Goal: Task Accomplishment & Management: Complete application form

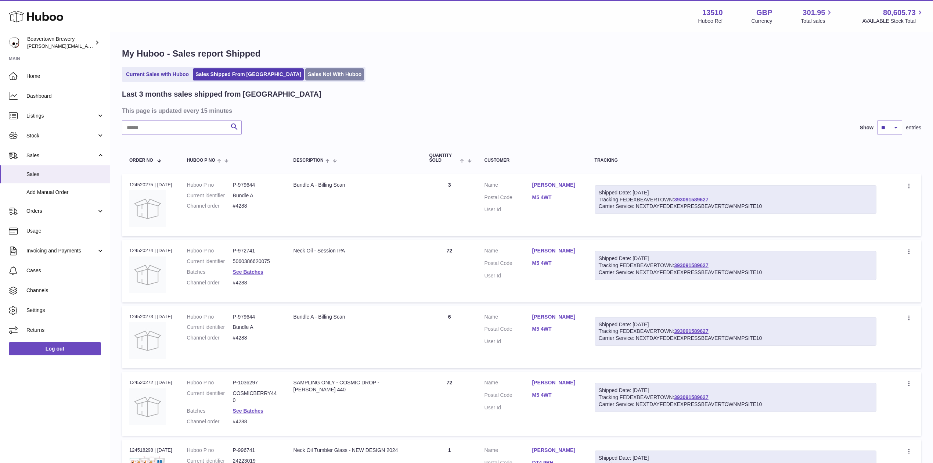
click at [305, 70] on link "Sales Not With Huboo" at bounding box center [334, 74] width 59 height 12
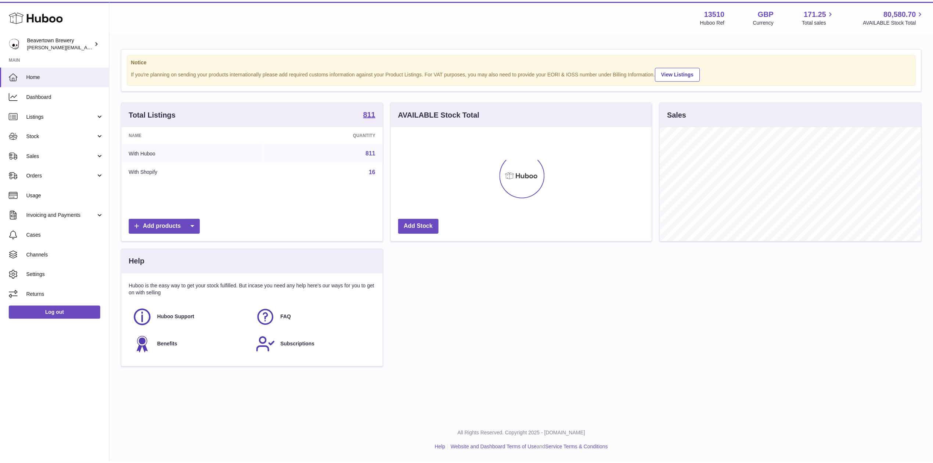
scroll to position [115, 263]
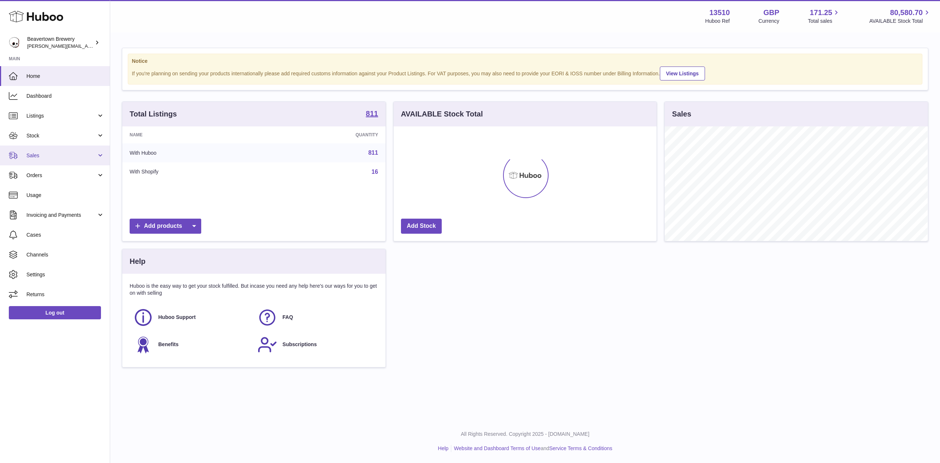
click at [49, 152] on span "Sales" at bounding box center [61, 155] width 70 height 7
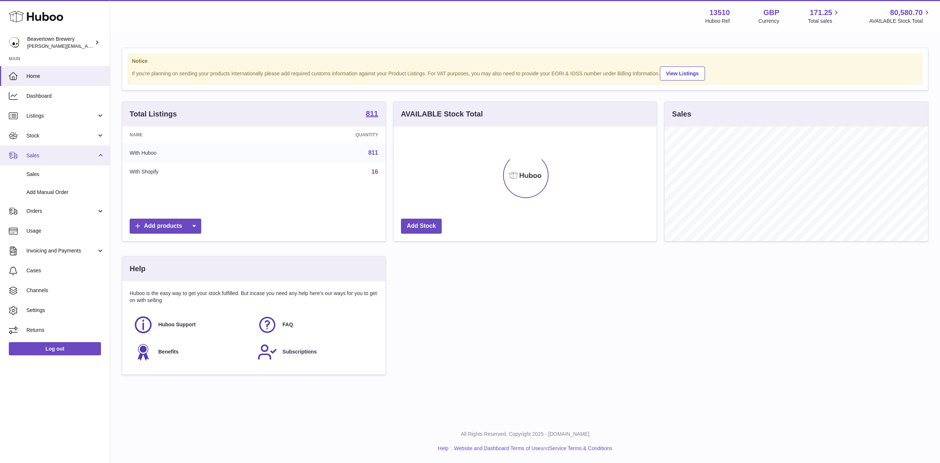
click at [49, 163] on link "Sales" at bounding box center [55, 155] width 110 height 20
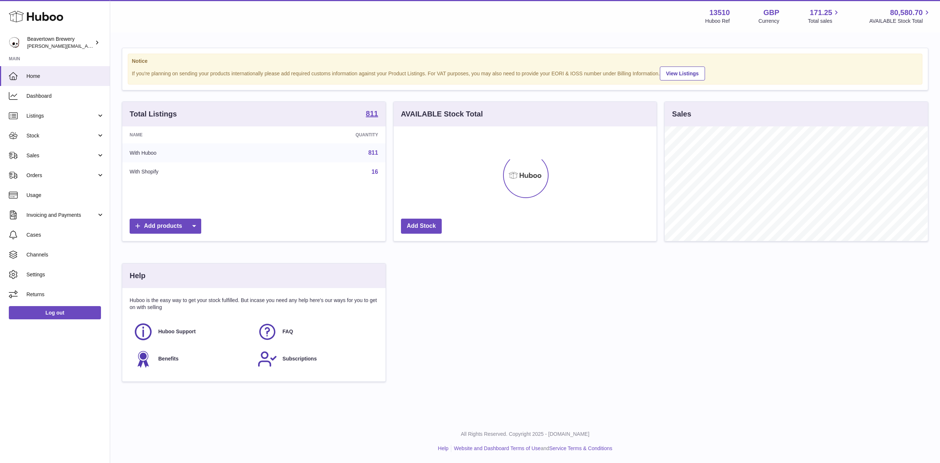
click at [49, 166] on link "Orders" at bounding box center [55, 175] width 110 height 20
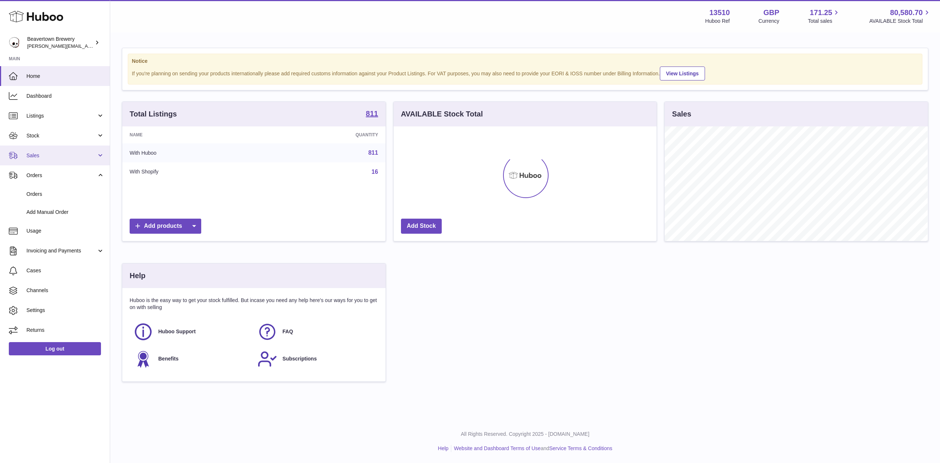
click at [43, 161] on link "Sales" at bounding box center [55, 155] width 110 height 20
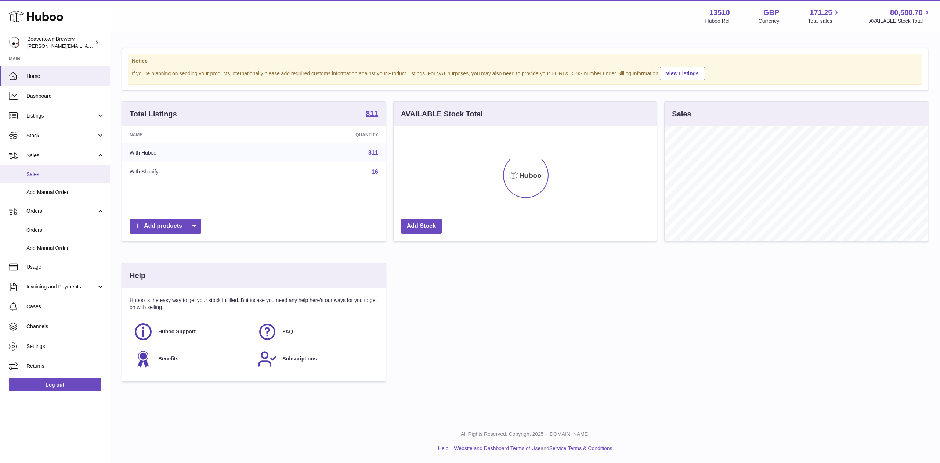
click at [42, 174] on span "Sales" at bounding box center [65, 174] width 78 height 7
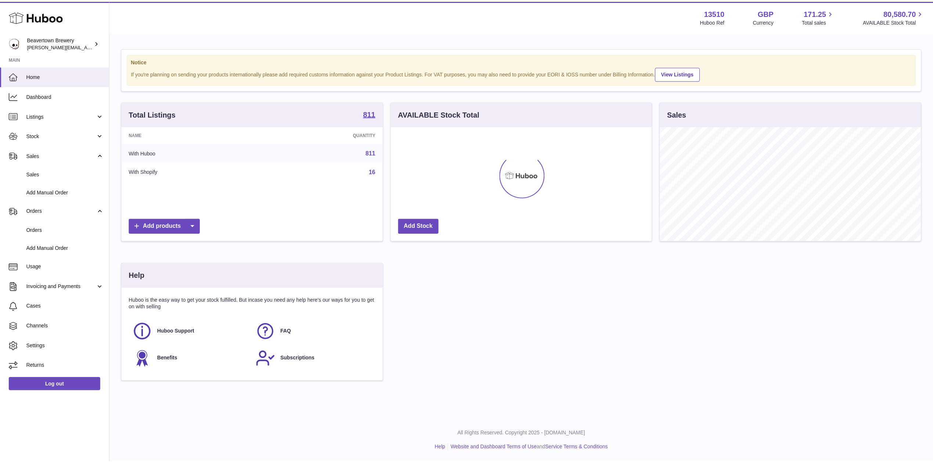
scroll to position [367265, 367119]
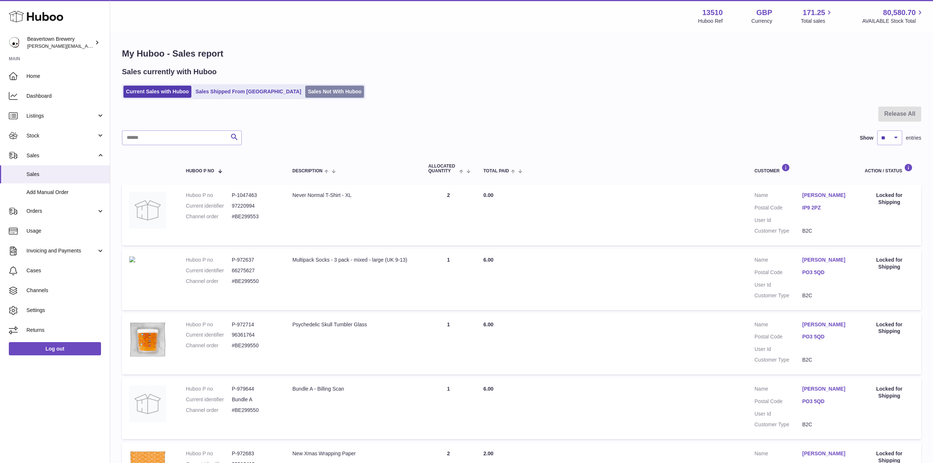
click at [314, 95] on link "Sales Not With Huboo" at bounding box center [334, 92] width 59 height 12
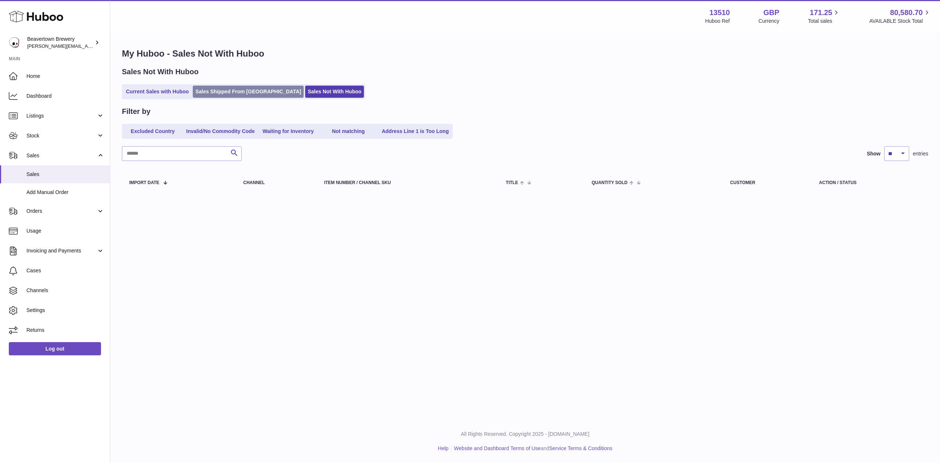
click at [234, 96] on link "Sales Shipped From Huboo" at bounding box center [248, 92] width 111 height 12
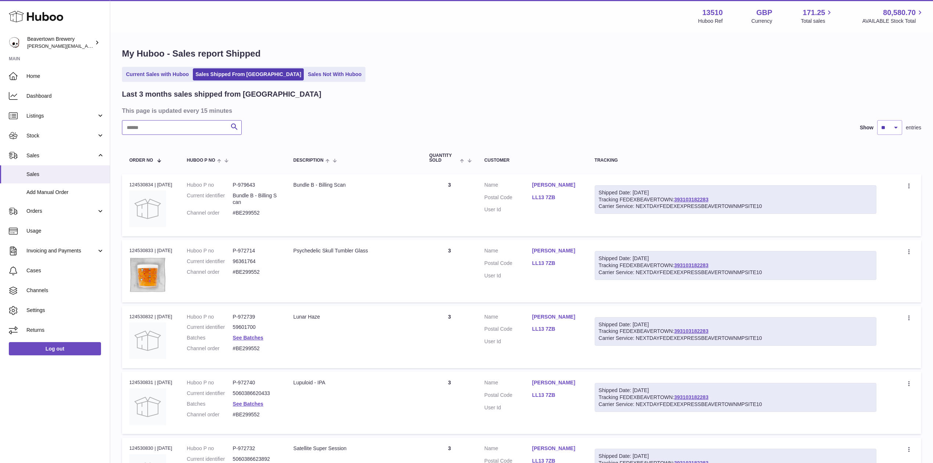
click at [186, 130] on input "text" at bounding box center [182, 127] width 120 height 15
paste input "*****"
type input "*****"
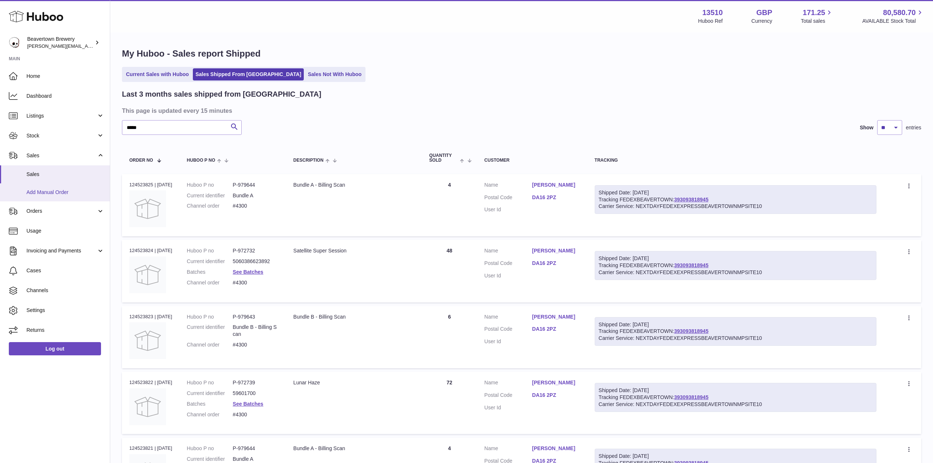
click at [83, 187] on link "Add Manual Order" at bounding box center [55, 192] width 110 height 18
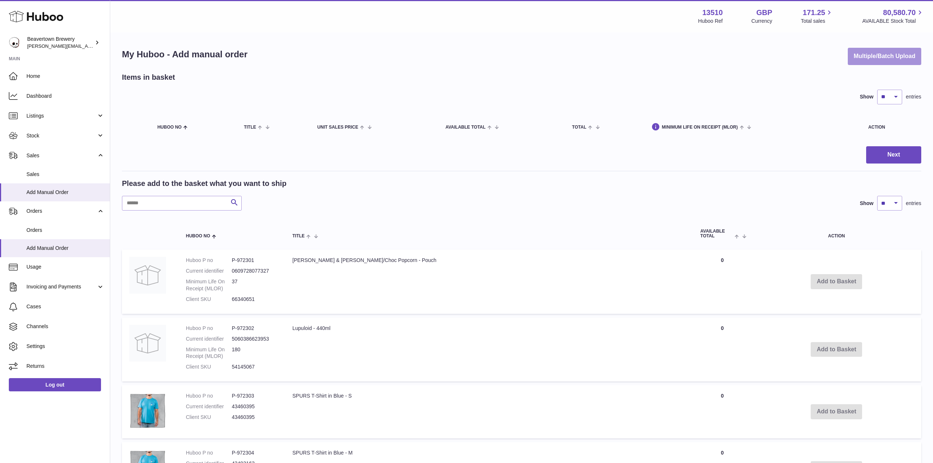
click at [849, 56] on button "Multiple/Batch Upload" at bounding box center [884, 56] width 73 height 17
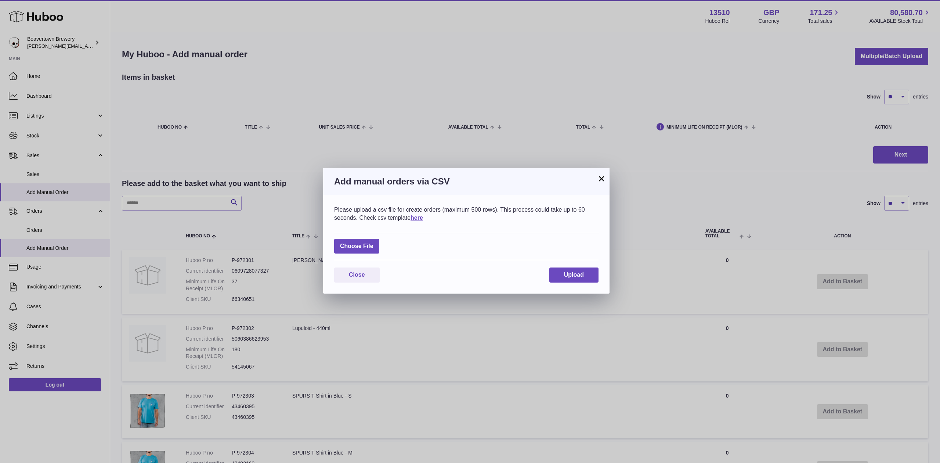
click at [347, 238] on div "Choose File" at bounding box center [466, 247] width 265 height 28
click at [349, 247] on label at bounding box center [356, 246] width 45 height 15
click at [374, 243] on input "file" at bounding box center [374, 242] width 0 height 0
type input "**********"
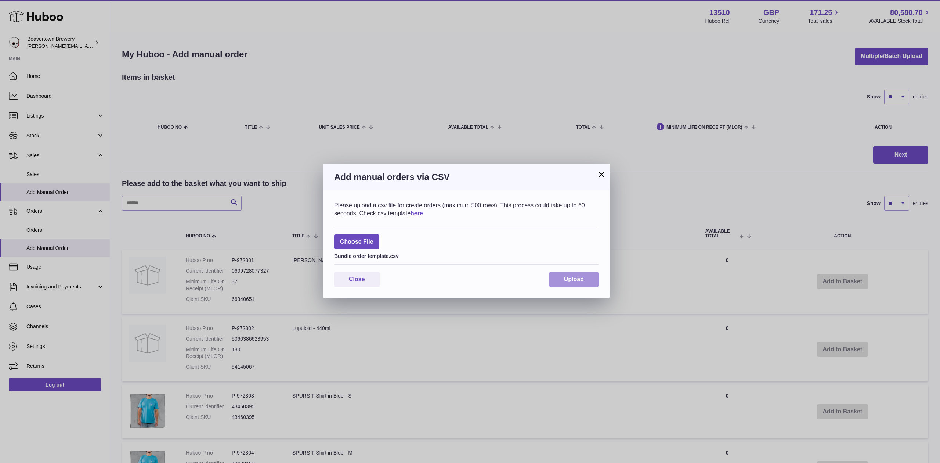
click at [551, 286] on button "Upload" at bounding box center [574, 279] width 49 height 15
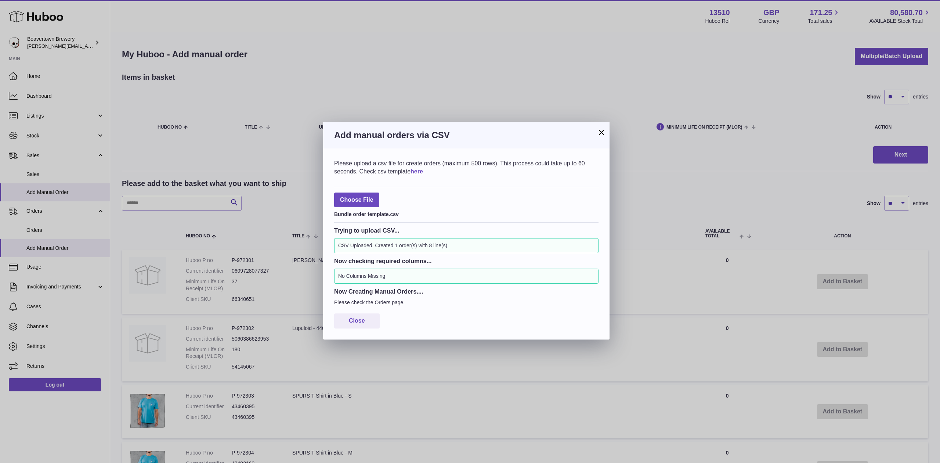
click at [602, 128] on button "×" at bounding box center [601, 132] width 9 height 9
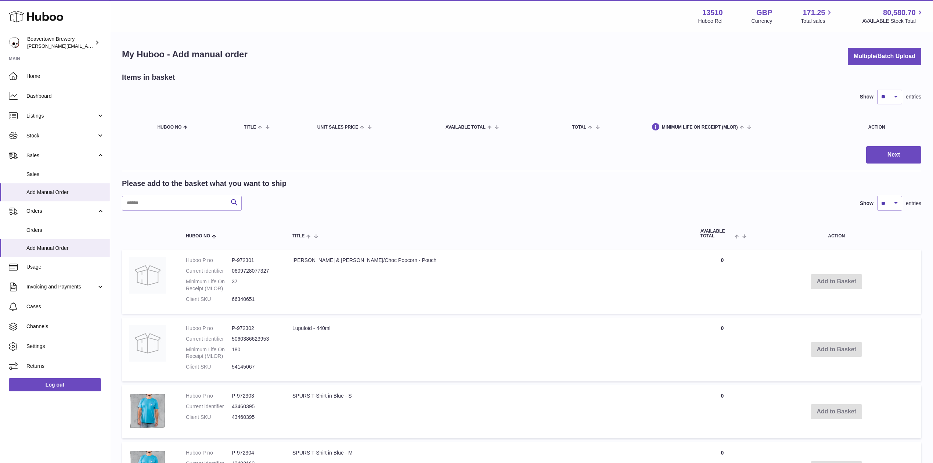
click at [879, 42] on div "My Huboo - Add manual order Multiple/Batch Upload Items in basket Show ** ** **…" at bounding box center [521, 462] width 823 height 858
click at [878, 52] on button "Multiple/Batch Upload" at bounding box center [884, 56] width 73 height 17
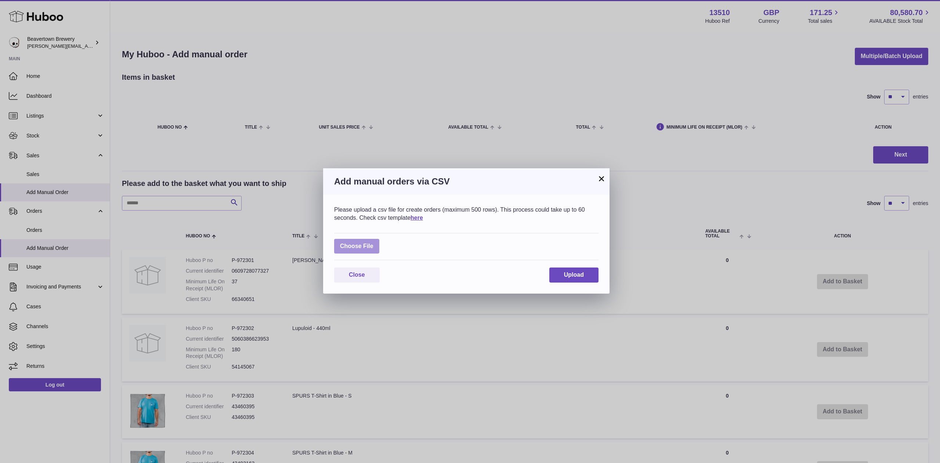
click at [361, 240] on label at bounding box center [356, 246] width 45 height 15
click at [374, 242] on input "file" at bounding box center [374, 242] width 0 height 0
type input "**********"
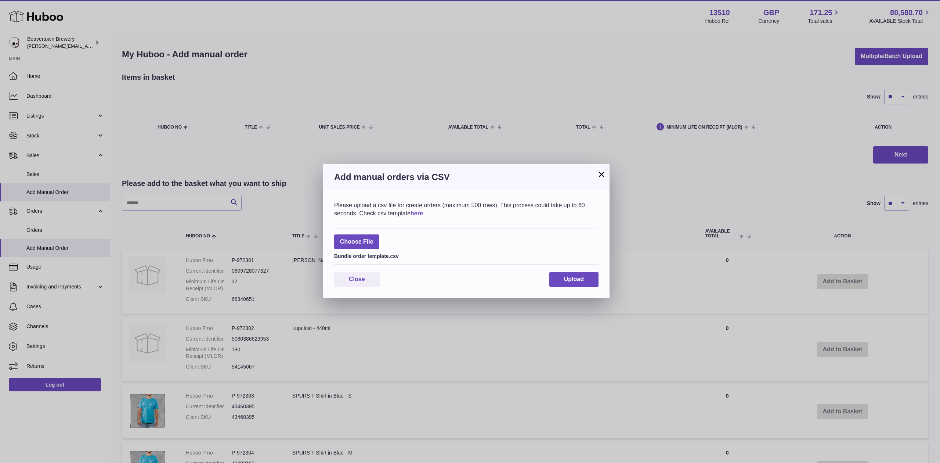
click at [572, 272] on div "Please upload a csv file for create orders (maximum 500 rows). This process cou…" at bounding box center [466, 244] width 287 height 108
click at [571, 279] on span "Upload" at bounding box center [574, 279] width 20 height 6
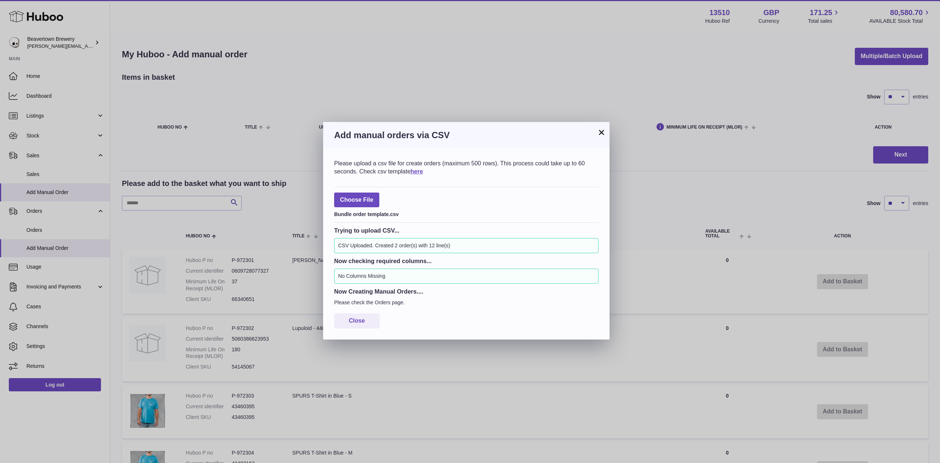
click at [598, 132] on button "×" at bounding box center [601, 132] width 9 height 9
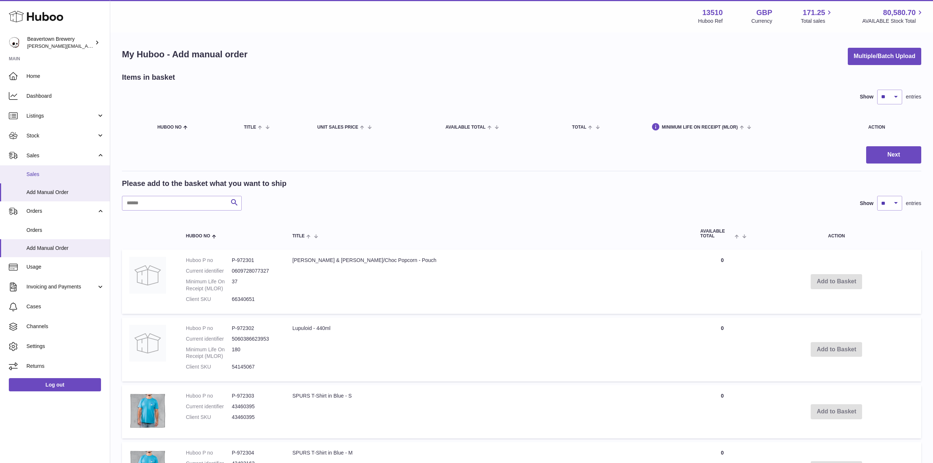
click at [52, 169] on link "Sales" at bounding box center [55, 174] width 110 height 18
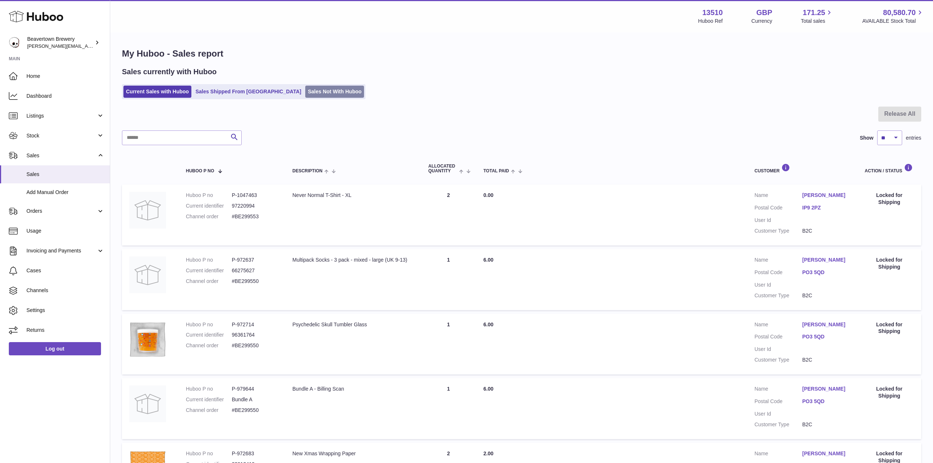
click at [305, 97] on link "Sales Not With Huboo" at bounding box center [334, 92] width 59 height 12
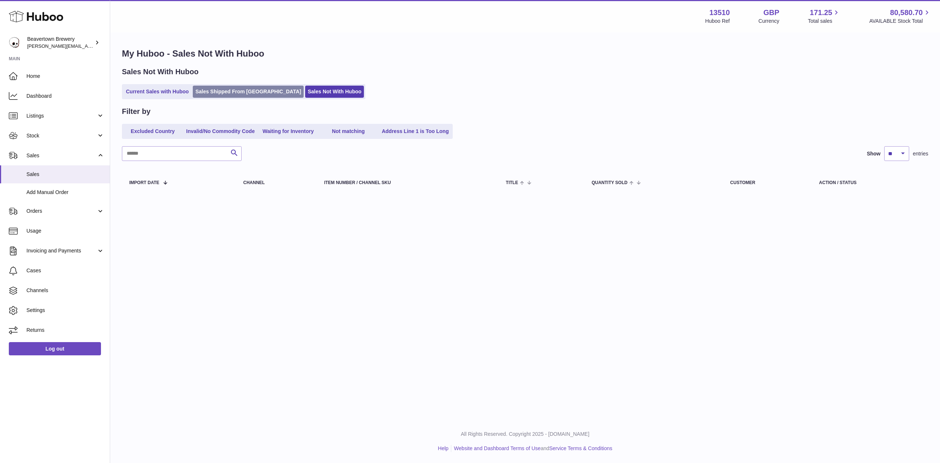
click at [237, 90] on link "Sales Shipped From Huboo" at bounding box center [248, 92] width 111 height 12
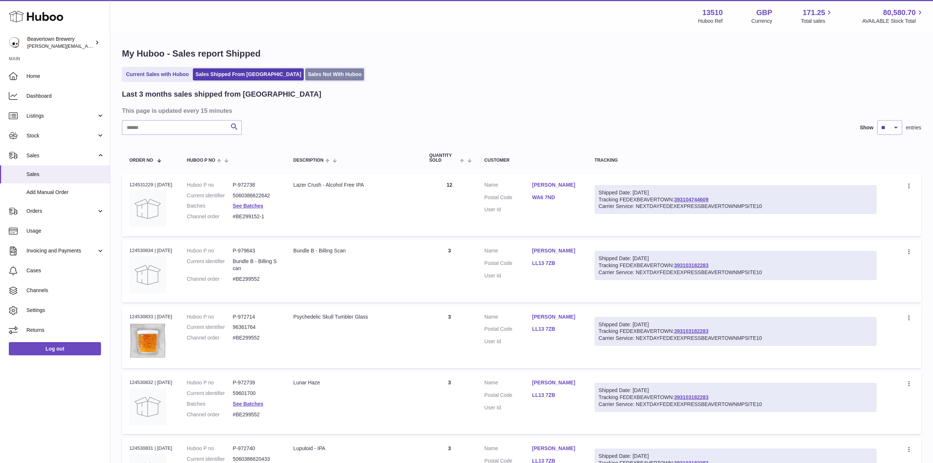
click at [305, 77] on link "Sales Not With Huboo" at bounding box center [334, 74] width 59 height 12
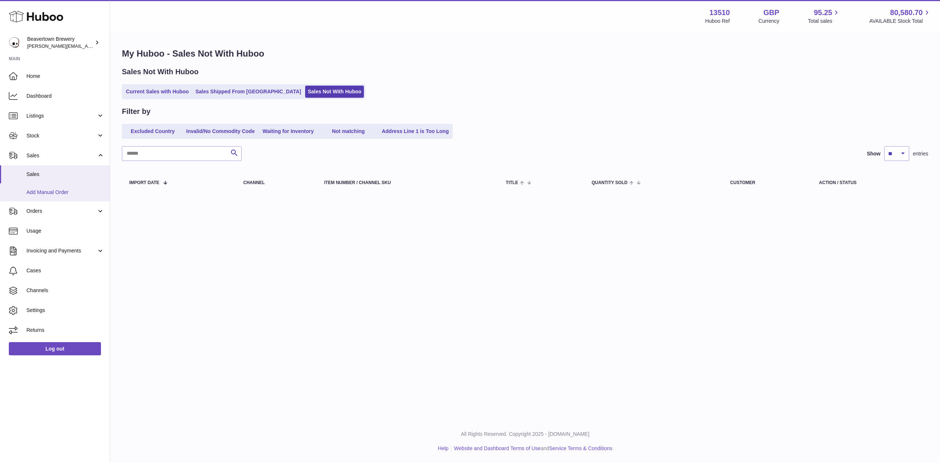
click at [34, 194] on span "Add Manual Order" at bounding box center [65, 192] width 78 height 7
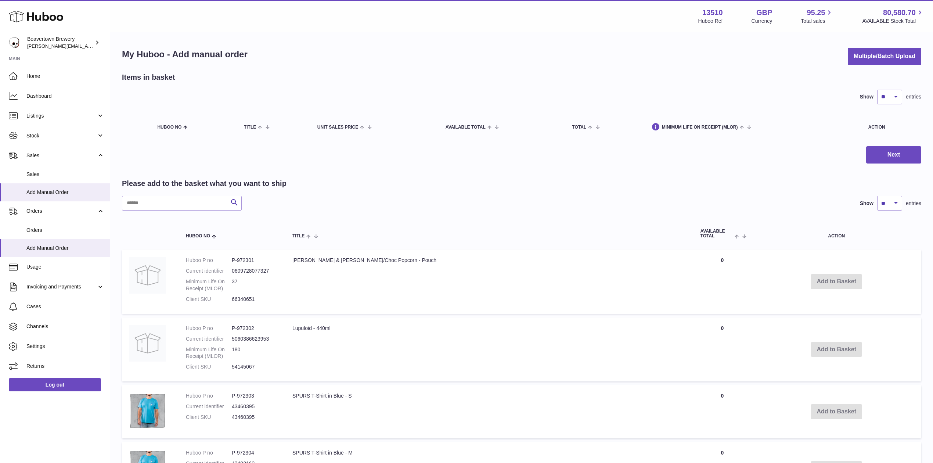
click at [863, 69] on div "My Huboo - Add manual order Multiple/Batch Upload Items in basket Show ** ** **…" at bounding box center [521, 462] width 823 height 858
click at [863, 62] on button "Multiple/Batch Upload" at bounding box center [884, 56] width 73 height 17
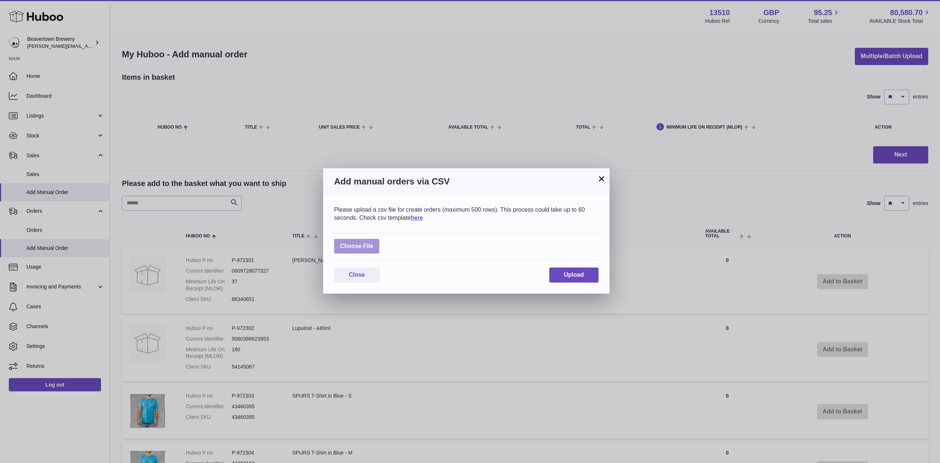
click at [361, 243] on label at bounding box center [356, 246] width 45 height 15
click at [374, 243] on input "file" at bounding box center [374, 242] width 0 height 0
type input "**********"
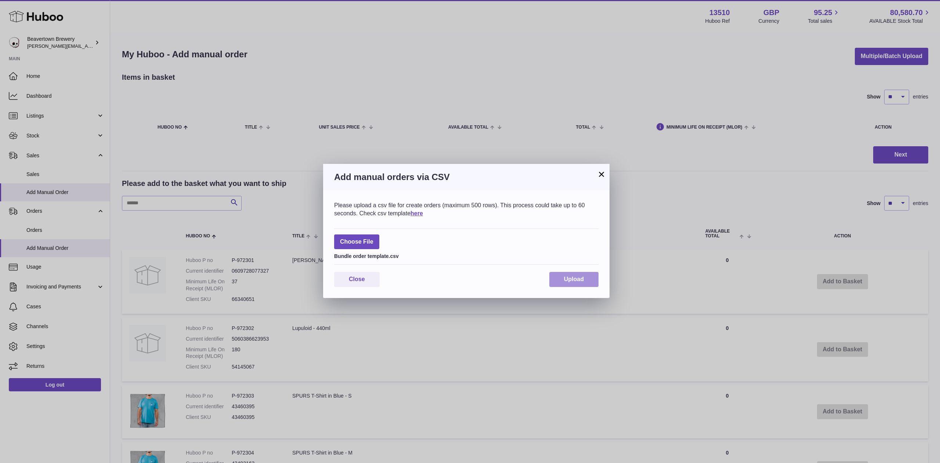
click at [562, 277] on button "Upload" at bounding box center [574, 279] width 49 height 15
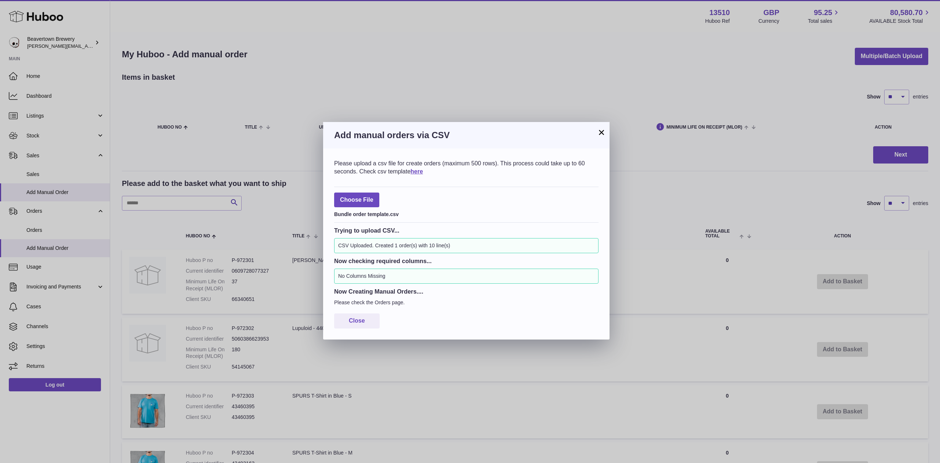
click at [597, 136] on button "×" at bounding box center [601, 132] width 9 height 9
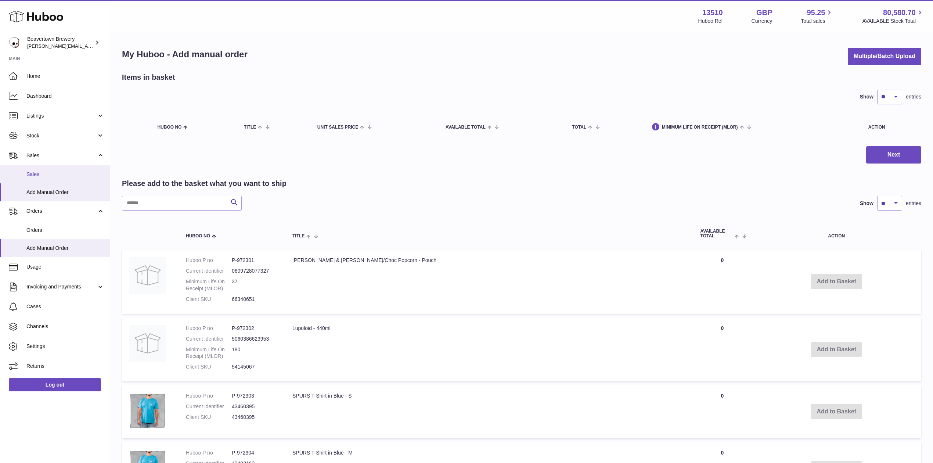
click at [57, 181] on link "Sales" at bounding box center [55, 174] width 110 height 18
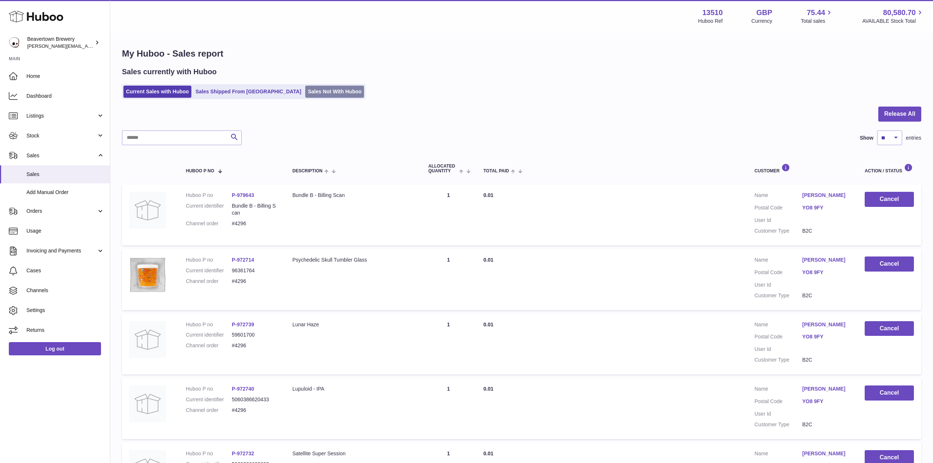
click at [305, 87] on link "Sales Not With Huboo" at bounding box center [334, 92] width 59 height 12
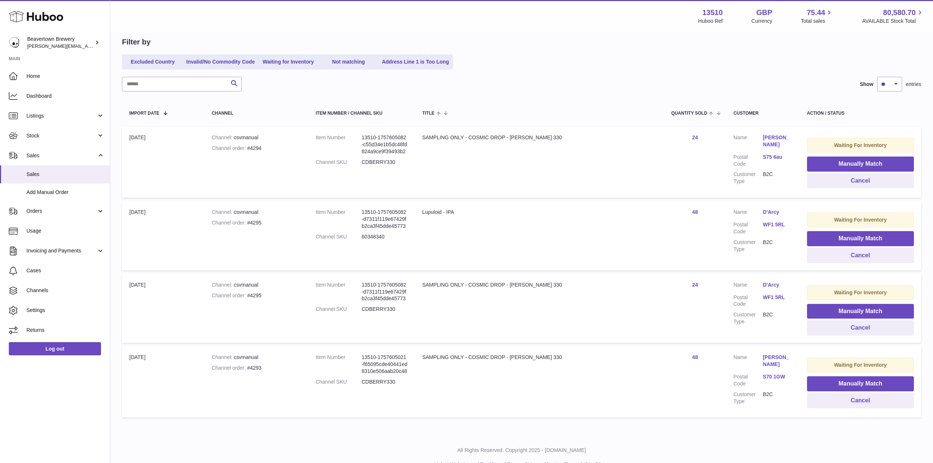
scroll to position [81, 0]
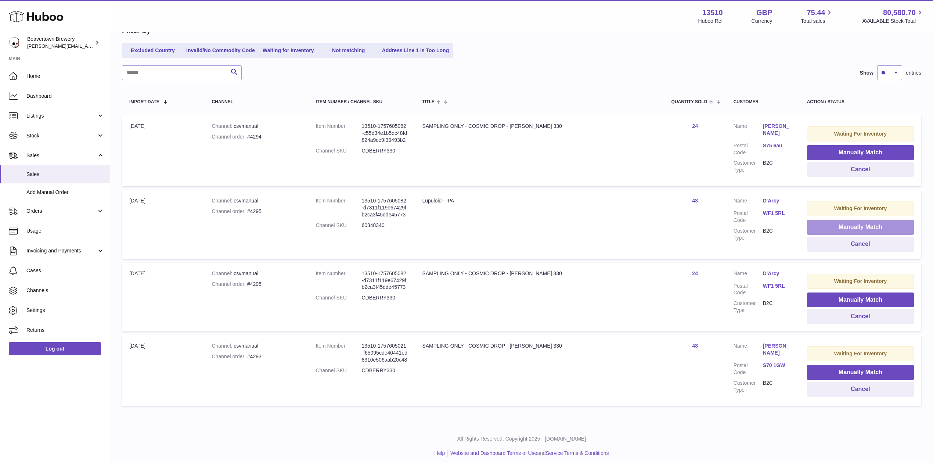
click at [829, 227] on button "Manually Match" at bounding box center [860, 227] width 107 height 15
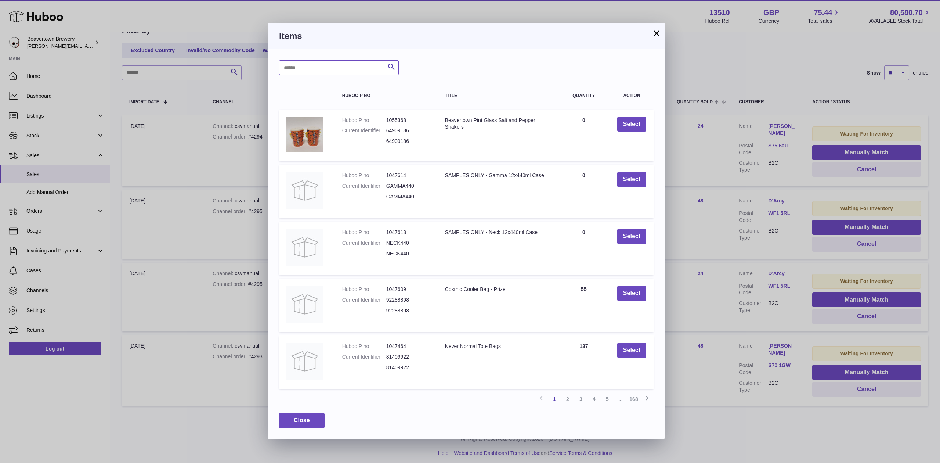
click at [314, 62] on input "text" at bounding box center [339, 67] width 120 height 15
type input "********"
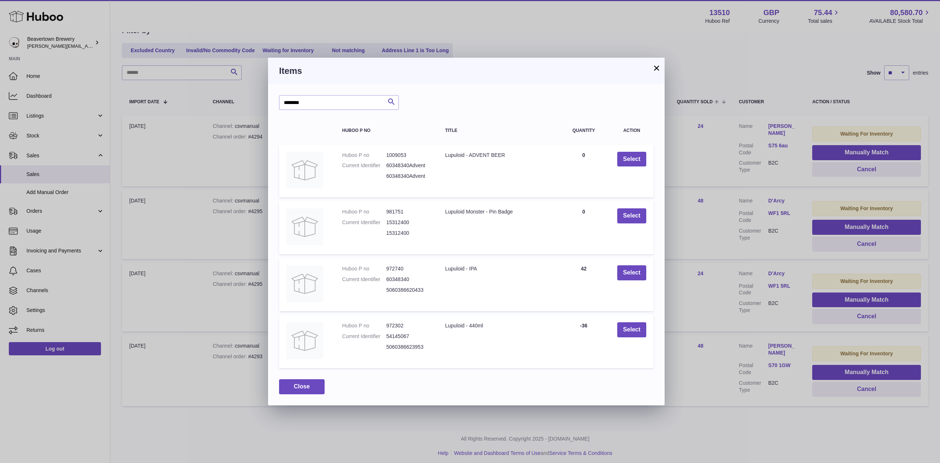
click at [655, 66] on button "×" at bounding box center [656, 68] width 9 height 9
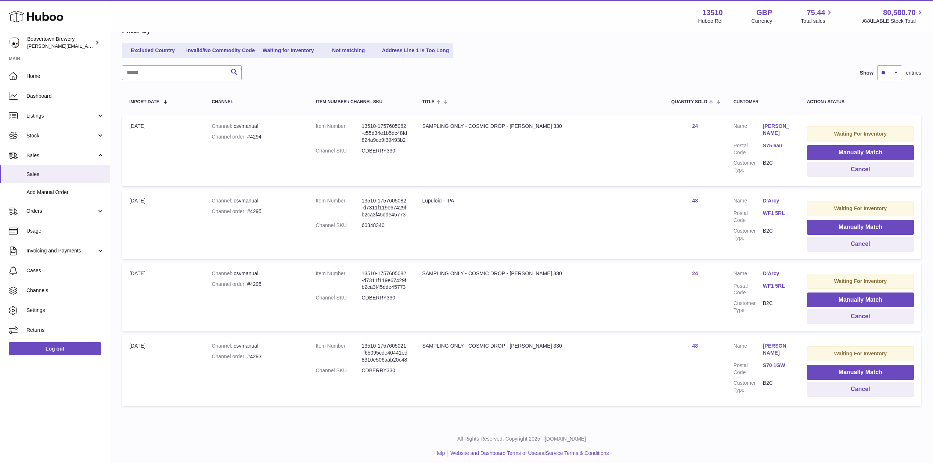
click at [692, 198] on link "48" at bounding box center [695, 201] width 6 height 6
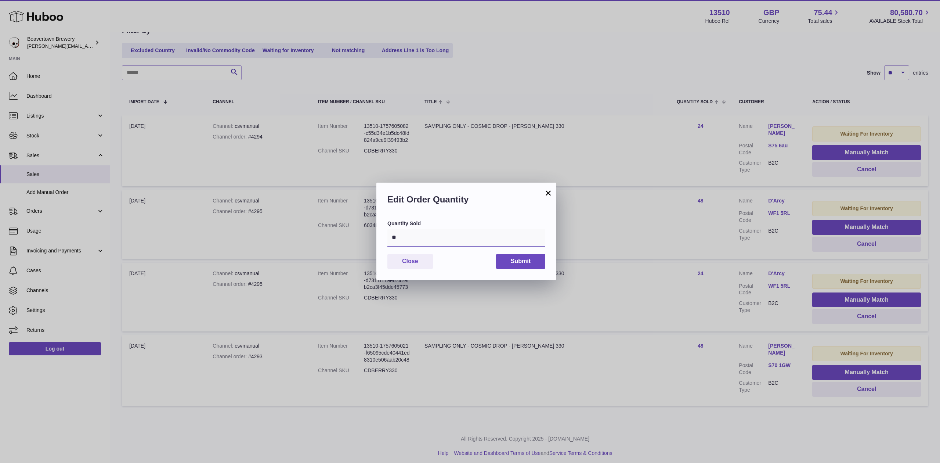
click at [442, 242] on input "**" at bounding box center [467, 238] width 158 height 18
type input "*"
drag, startPoint x: 448, startPoint y: 242, endPoint x: 445, endPoint y: 242, distance: 3.7
click at [445, 242] on input "**" at bounding box center [467, 238] width 158 height 18
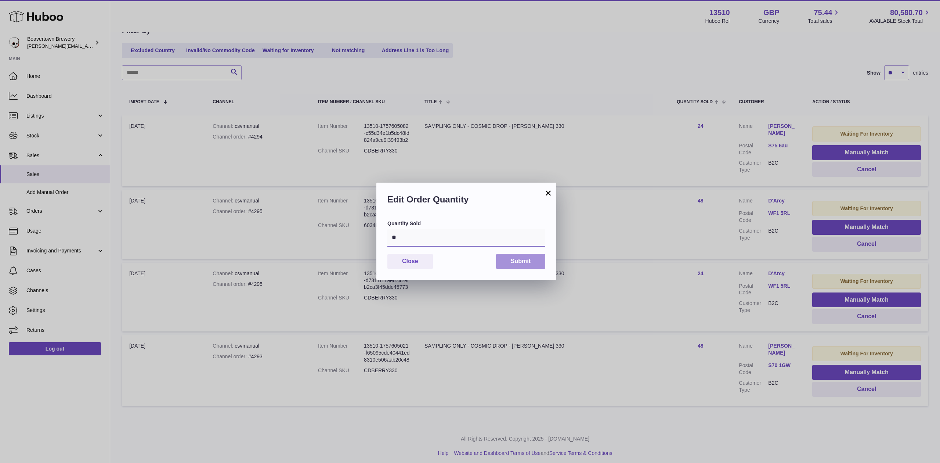
type input "*"
type input "**"
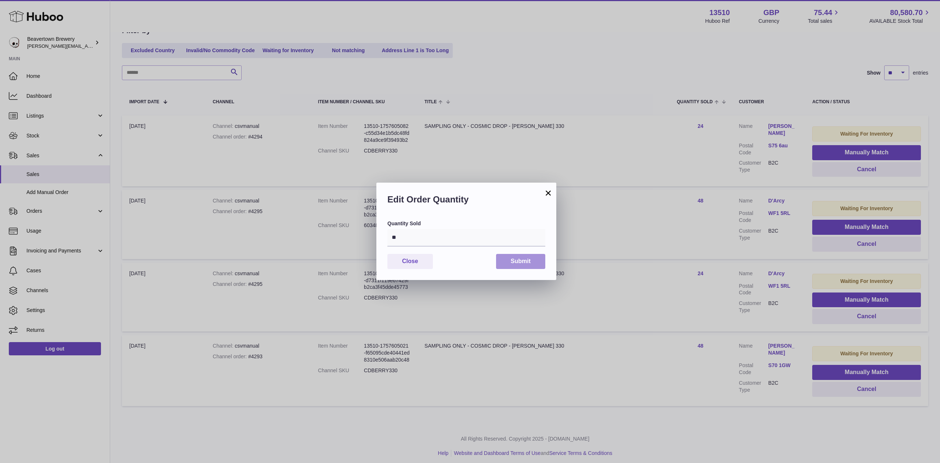
click at [528, 259] on button "Submit" at bounding box center [520, 261] width 49 height 15
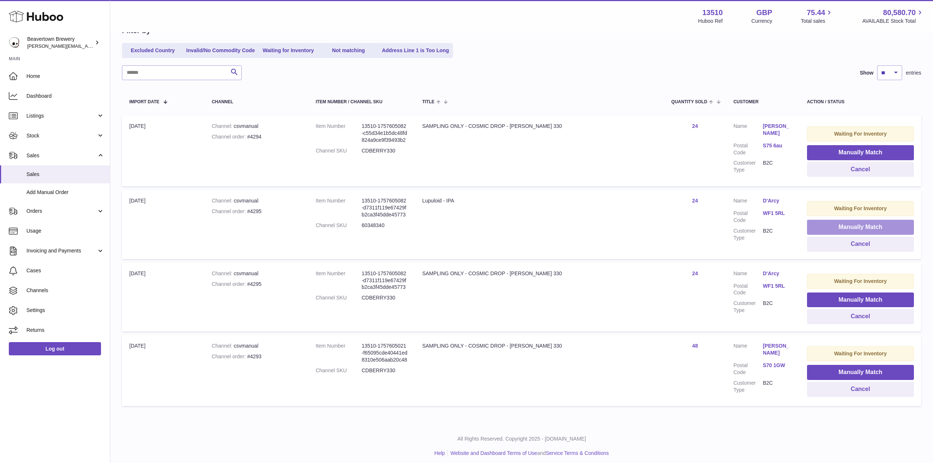
click at [836, 223] on button "Manually Match" at bounding box center [860, 227] width 107 height 15
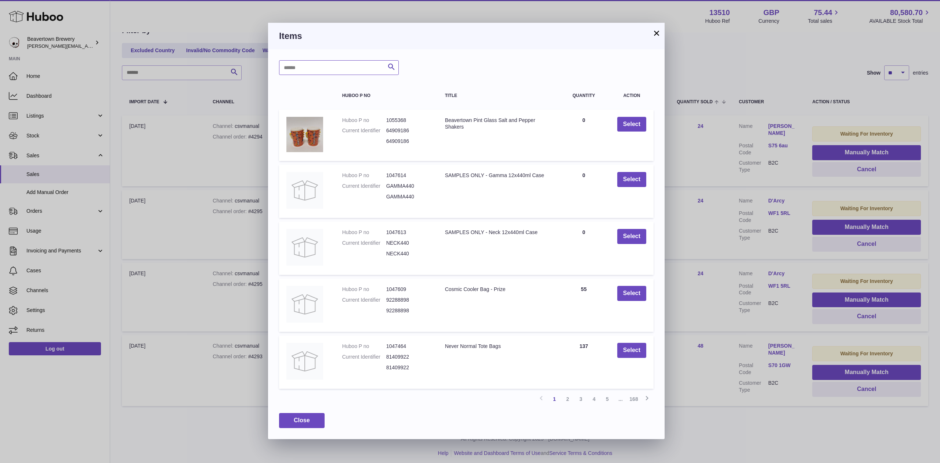
click at [342, 71] on input "text" at bounding box center [339, 67] width 120 height 15
type input "****"
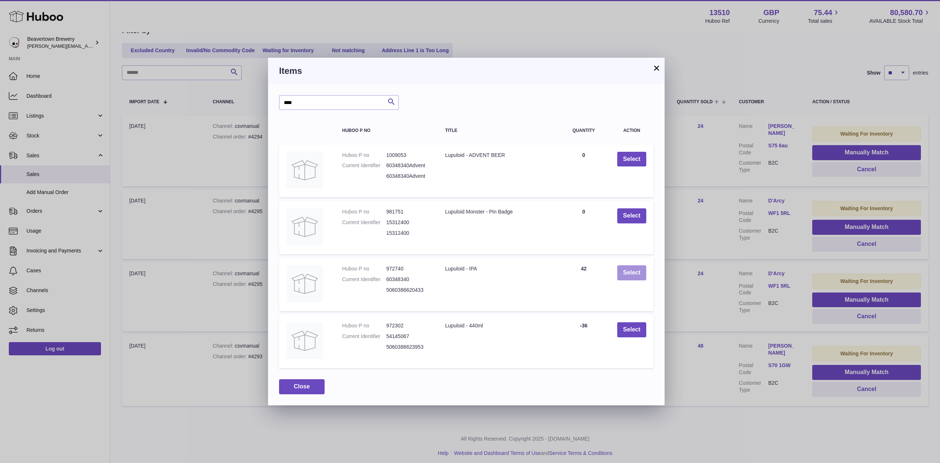
click at [623, 272] on button "Select" at bounding box center [632, 272] width 29 height 15
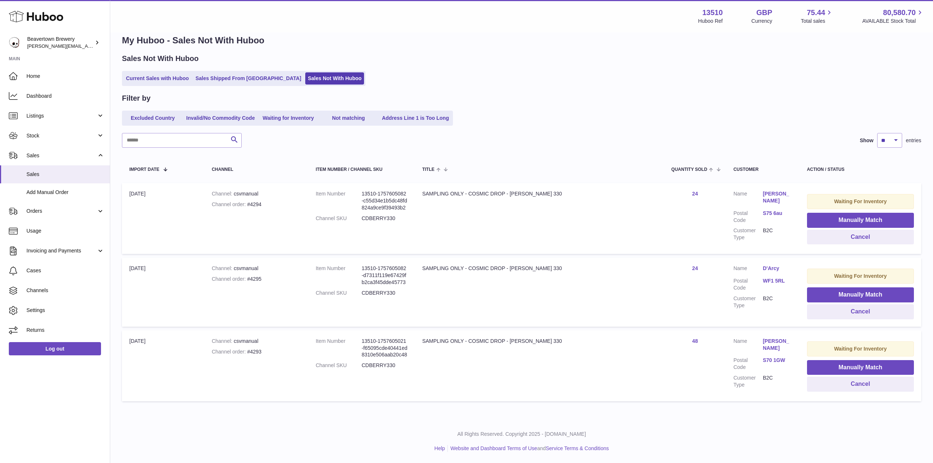
scroll to position [8, 0]
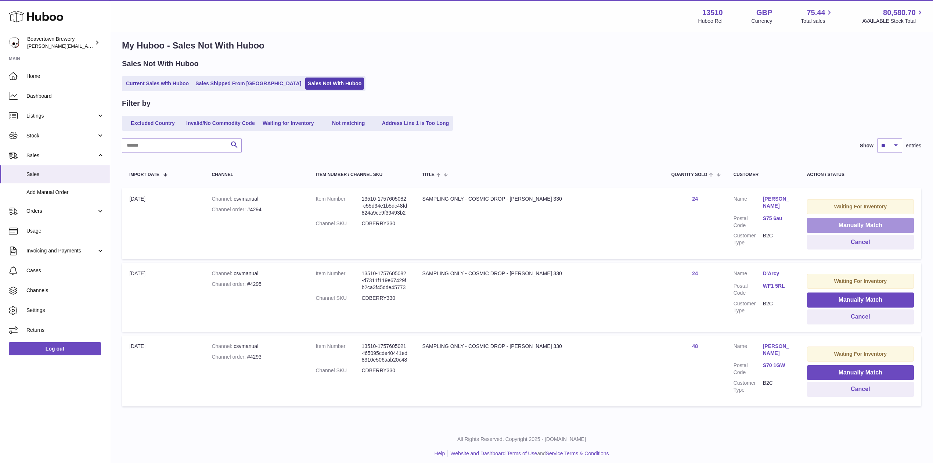
drag, startPoint x: 838, startPoint y: 224, endPoint x: 816, endPoint y: 219, distance: 22.9
click at [838, 224] on button "Manually Match" at bounding box center [860, 225] width 107 height 15
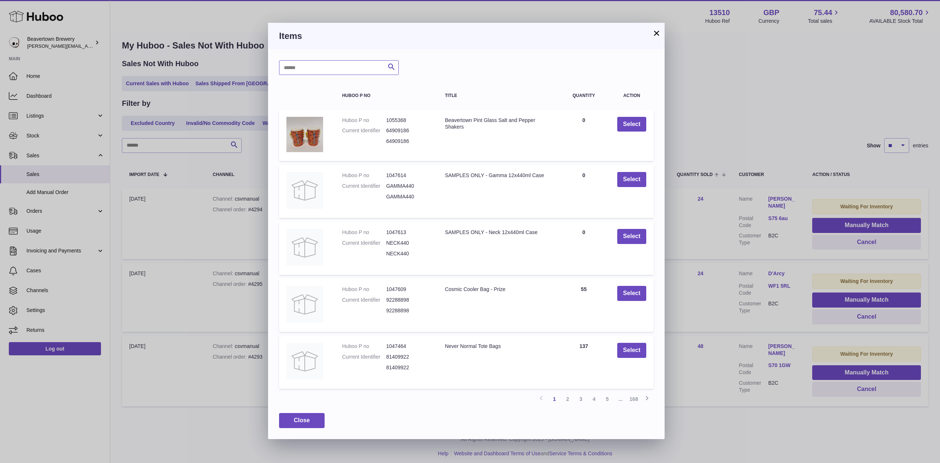
click at [332, 72] on input "text" at bounding box center [339, 67] width 120 height 15
type input "*"
type input "*****"
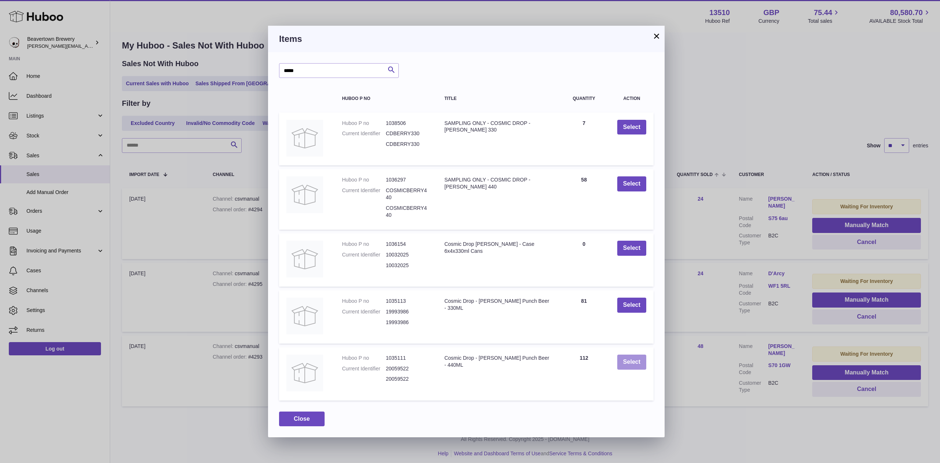
click at [629, 358] on button "Select" at bounding box center [632, 362] width 29 height 15
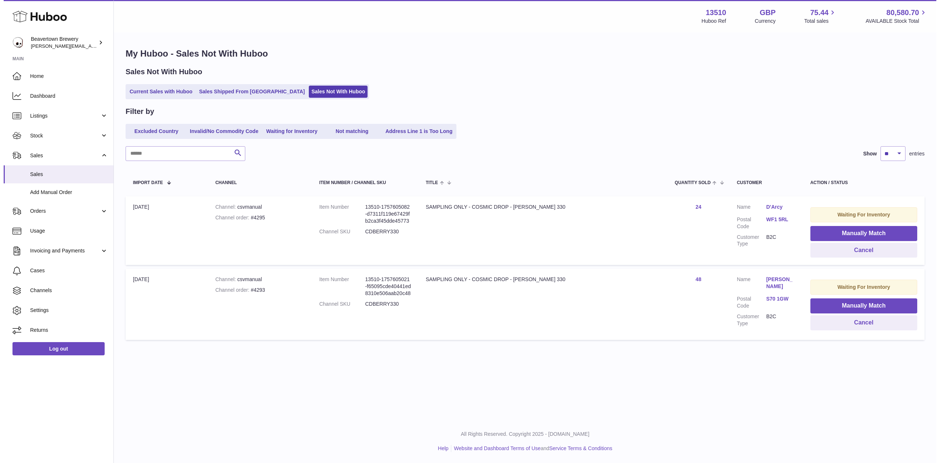
scroll to position [0, 0]
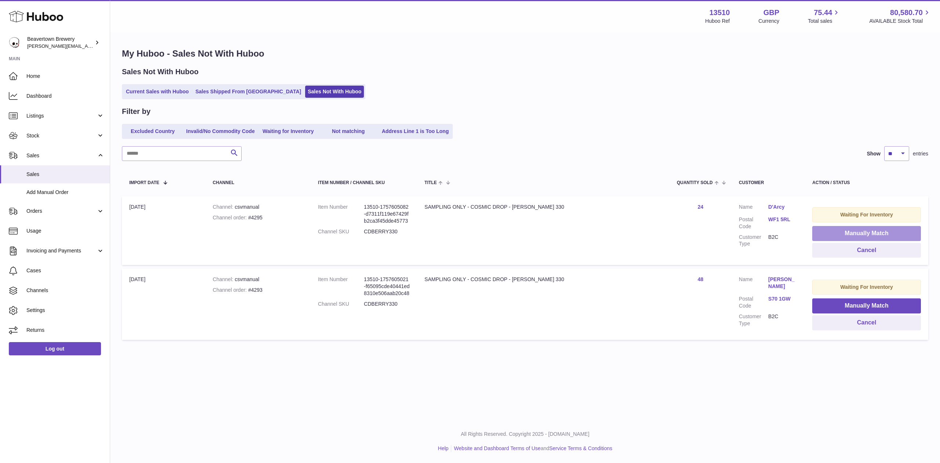
click at [848, 233] on button "Manually Match" at bounding box center [867, 233] width 109 height 15
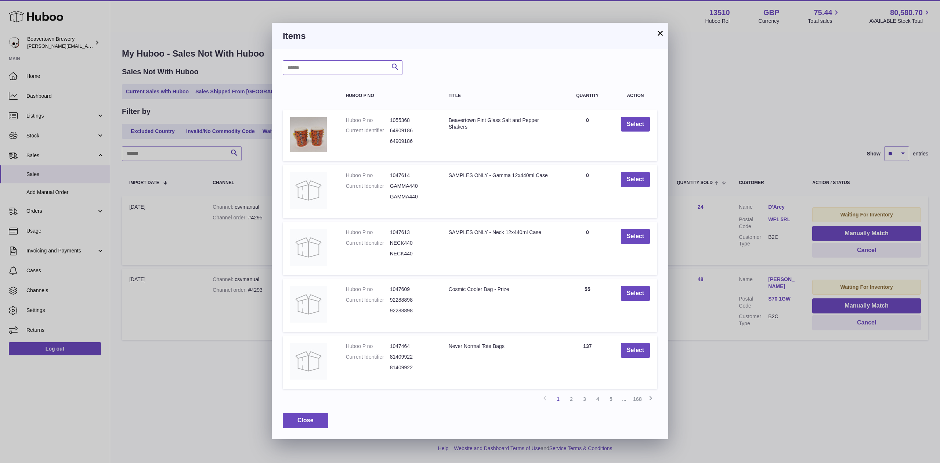
click at [382, 62] on input "text" at bounding box center [343, 67] width 120 height 15
type input "*"
type input "*****"
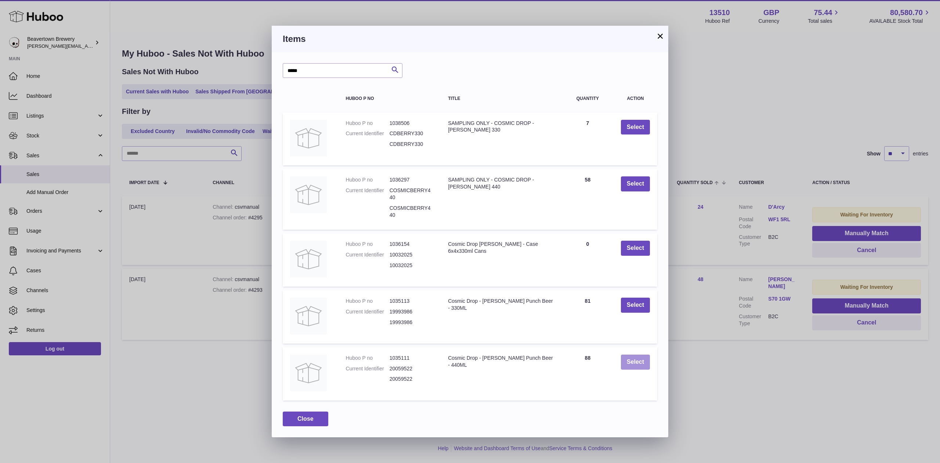
click at [624, 360] on button "Select" at bounding box center [635, 362] width 29 height 15
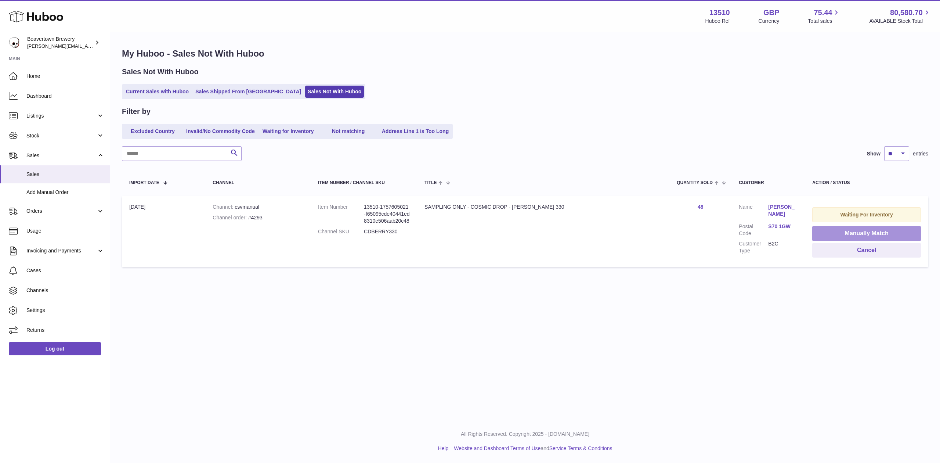
click at [813, 235] on button "Manually Match" at bounding box center [867, 233] width 109 height 15
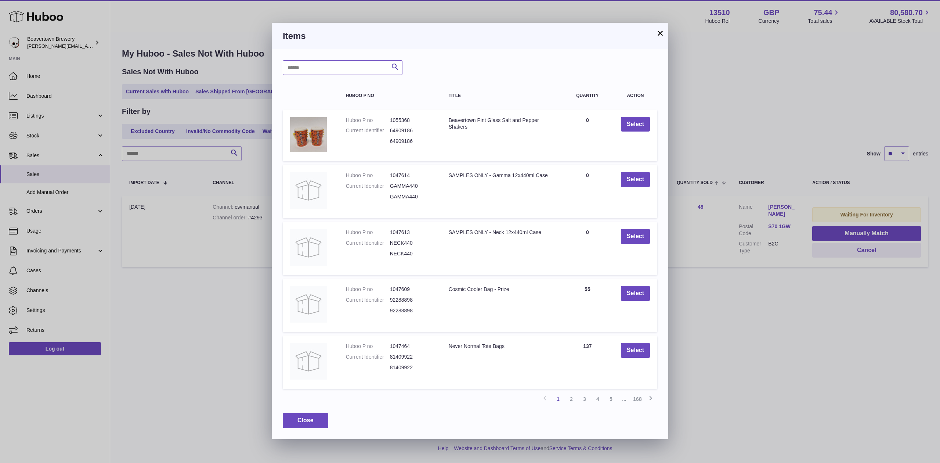
click at [332, 75] on input "text" at bounding box center [343, 67] width 120 height 15
type input "*****"
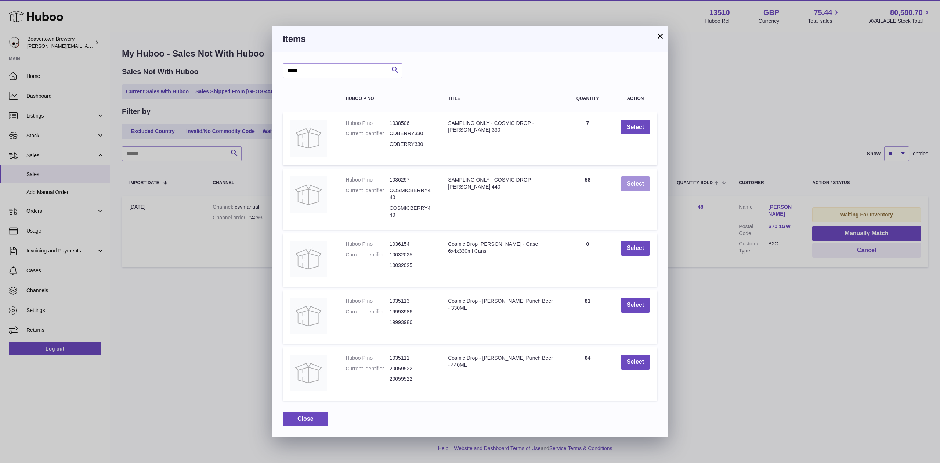
click at [635, 181] on button "Select" at bounding box center [635, 183] width 29 height 15
